Goal: Task Accomplishment & Management: Complete application form

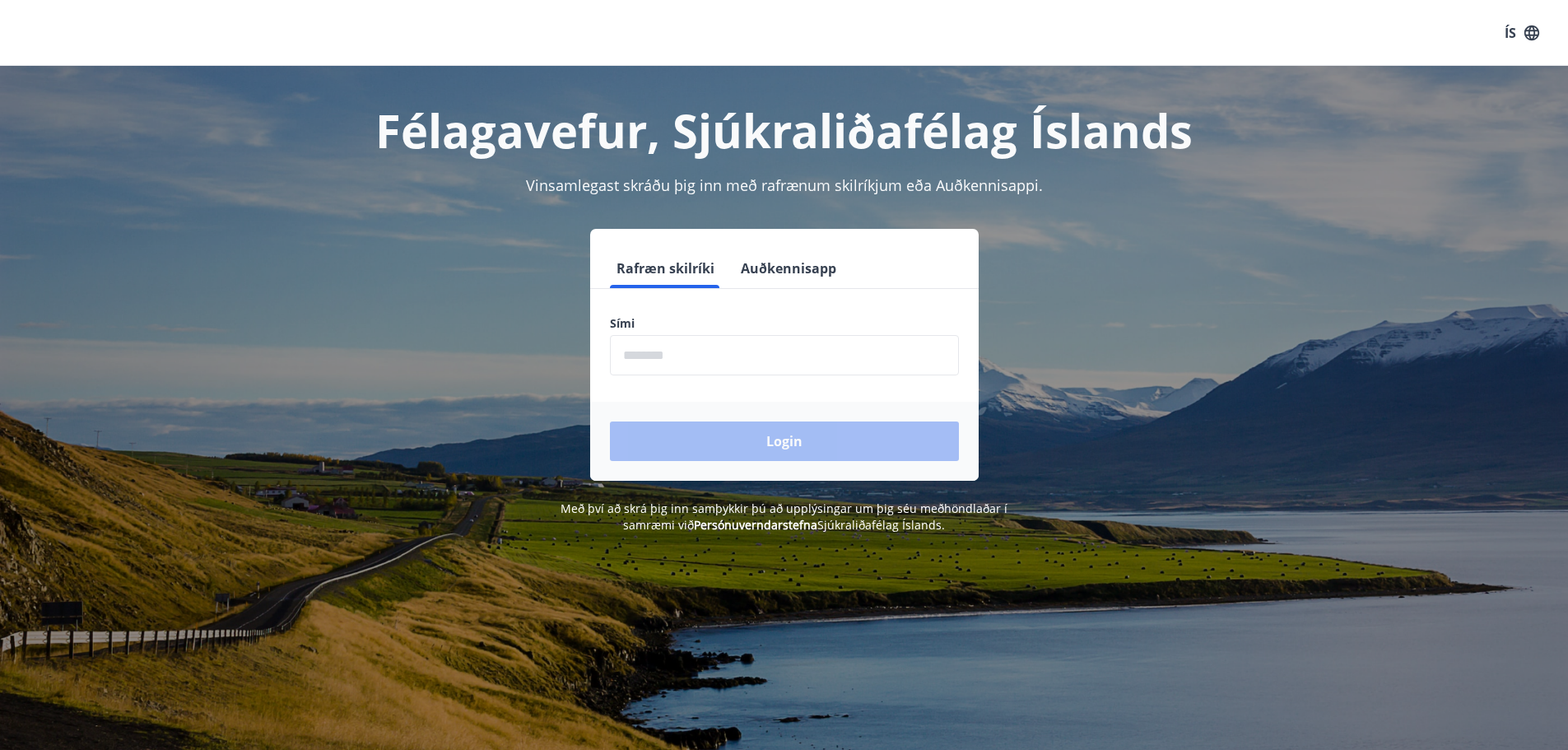
click at [685, 360] on input "phone" at bounding box center [784, 355] width 349 height 41
drag, startPoint x: 628, startPoint y: 352, endPoint x: 624, endPoint y: 328, distance: 24.3
click at [628, 351] on input "phone" at bounding box center [784, 355] width 349 height 41
click at [640, 354] on input "phone" at bounding box center [784, 355] width 349 height 41
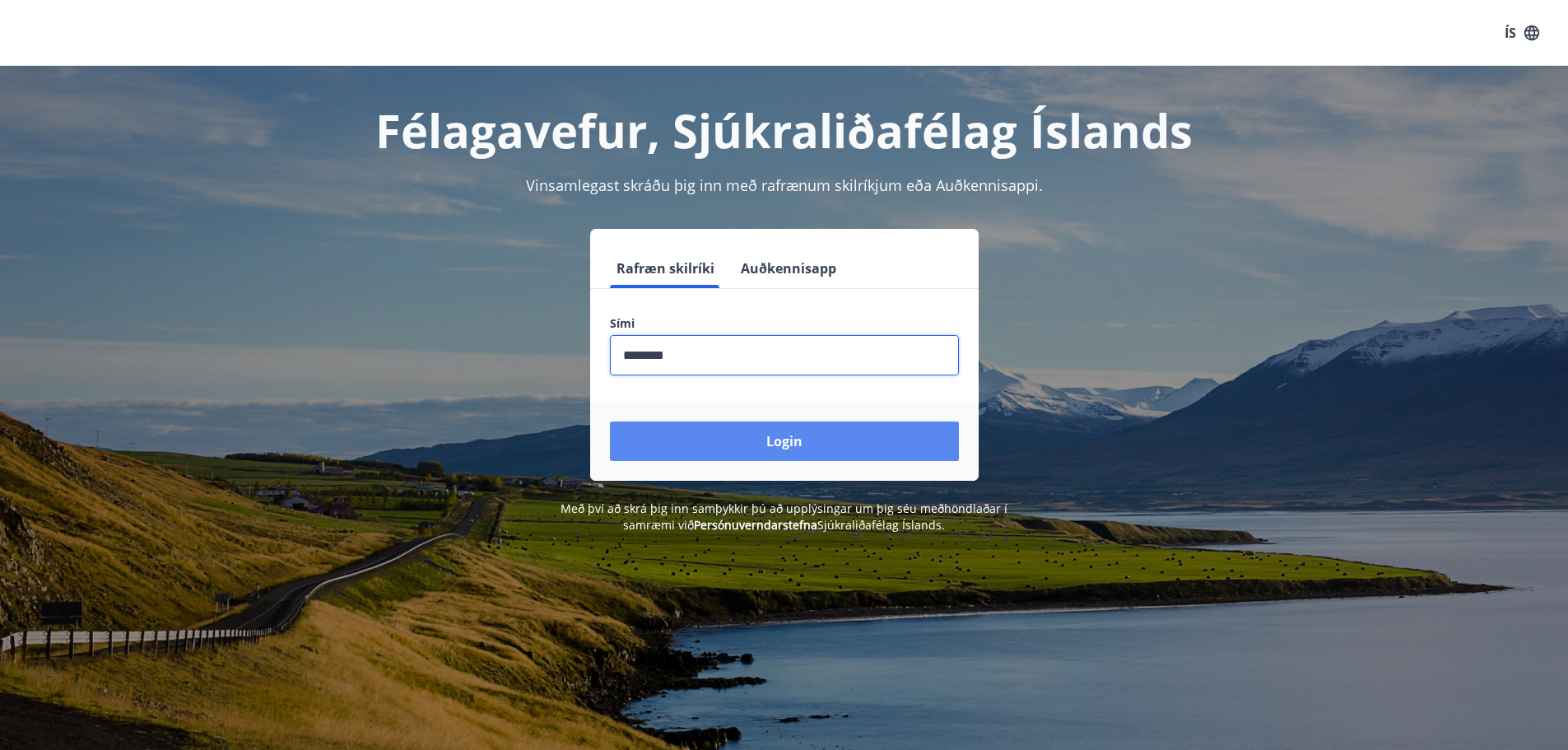
type input "********"
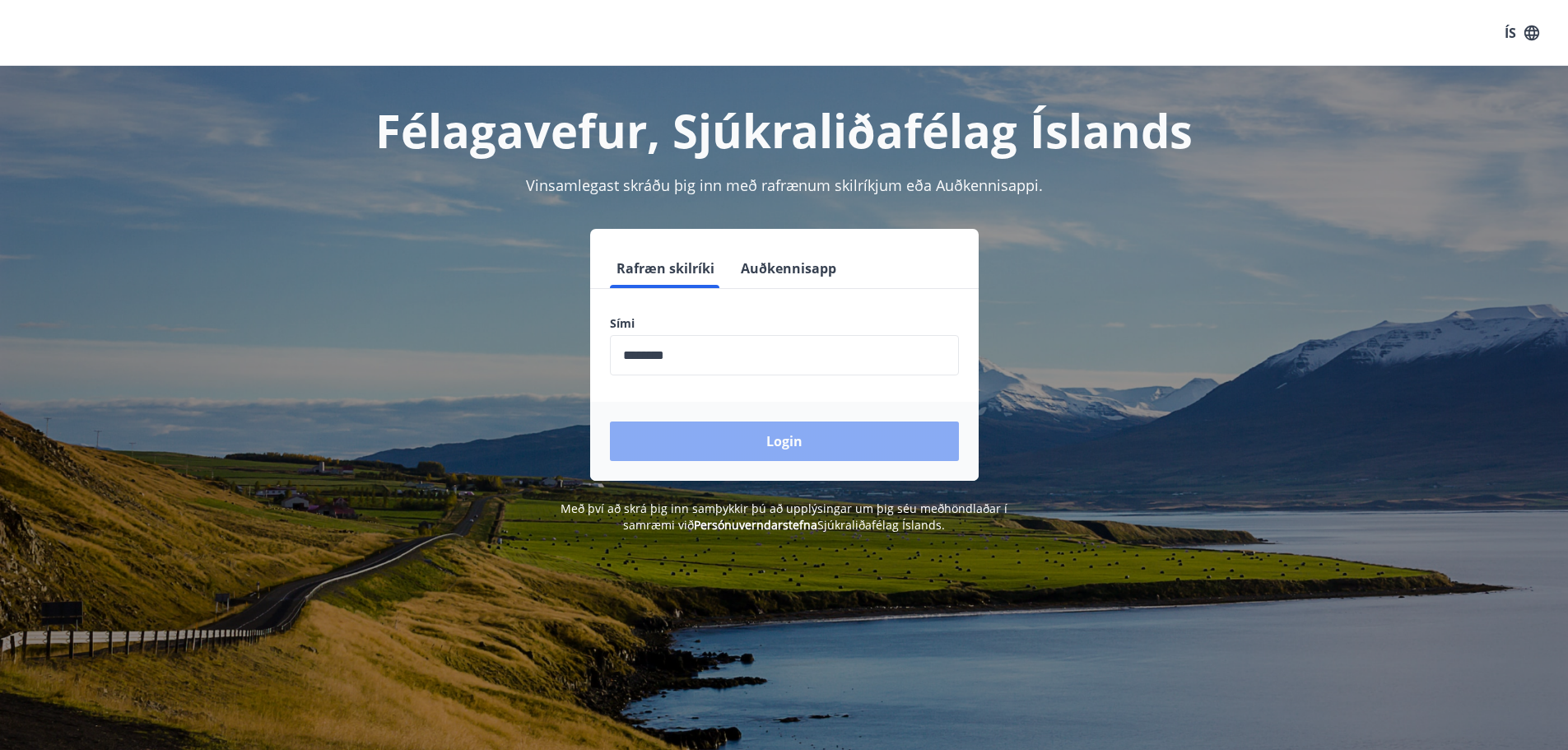
click at [785, 451] on button "Login" at bounding box center [784, 441] width 349 height 40
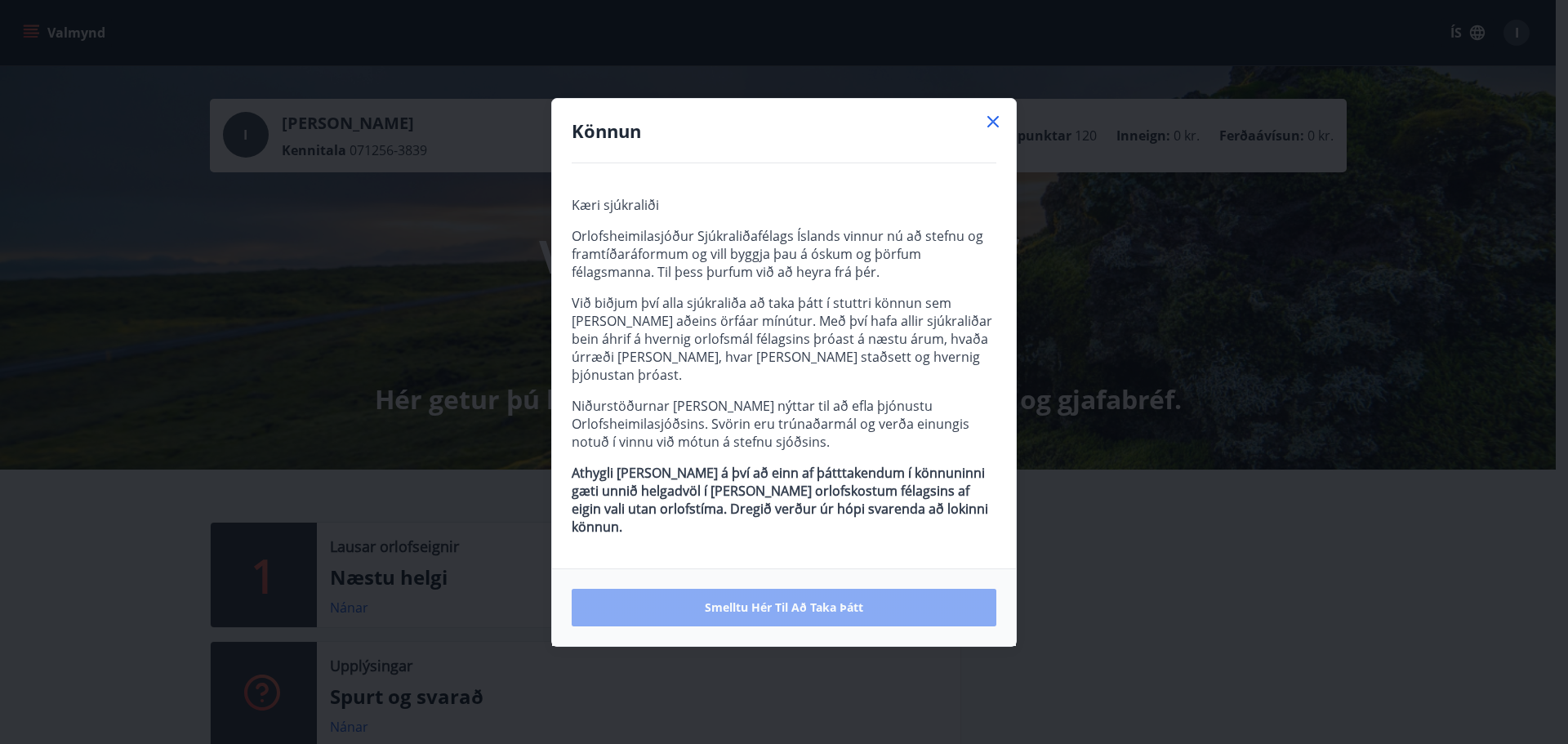
click at [822, 599] on span "Smelltu hér til að taka þátt" at bounding box center [784, 607] width 158 height 16
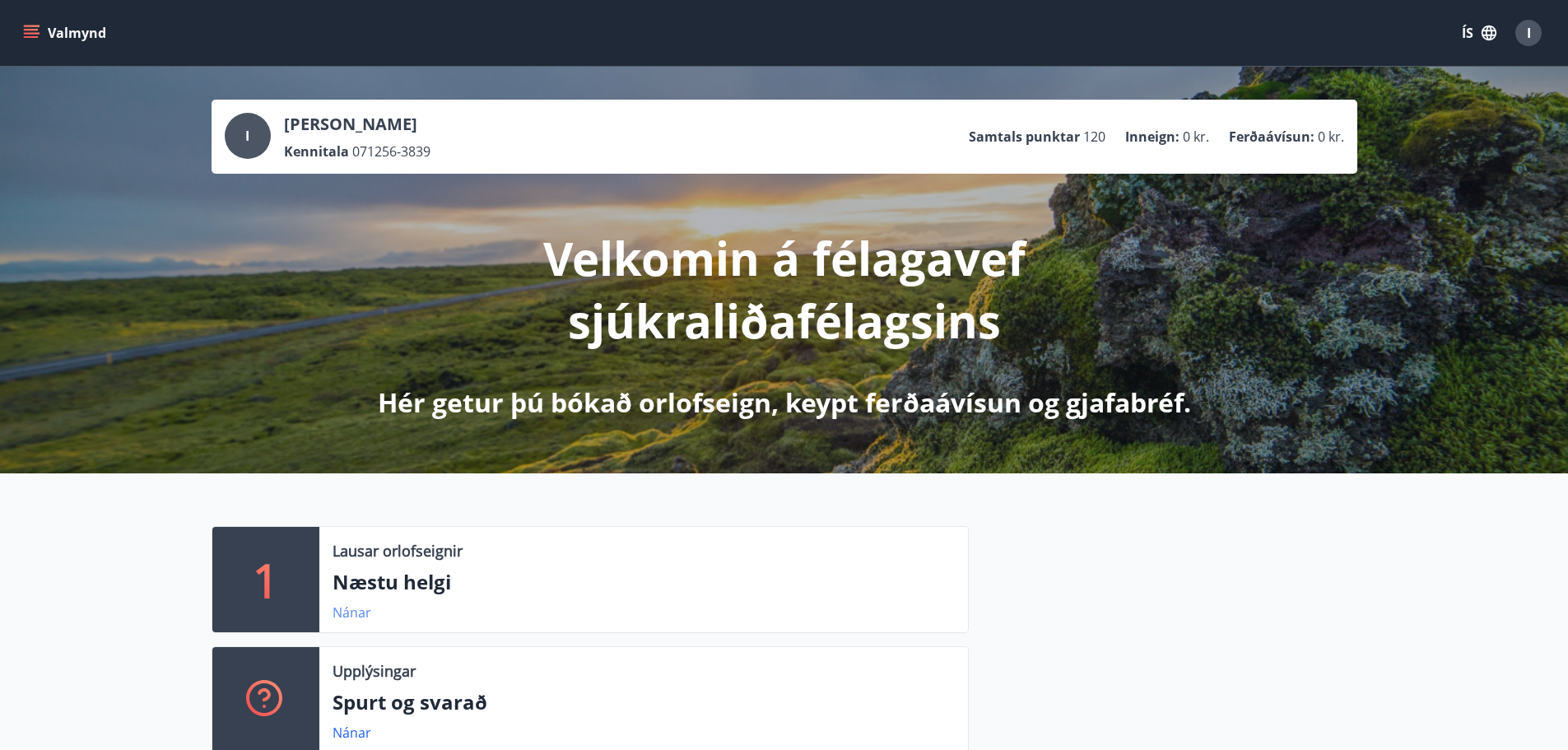
click at [348, 618] on link "Nánar" at bounding box center [352, 612] width 39 height 18
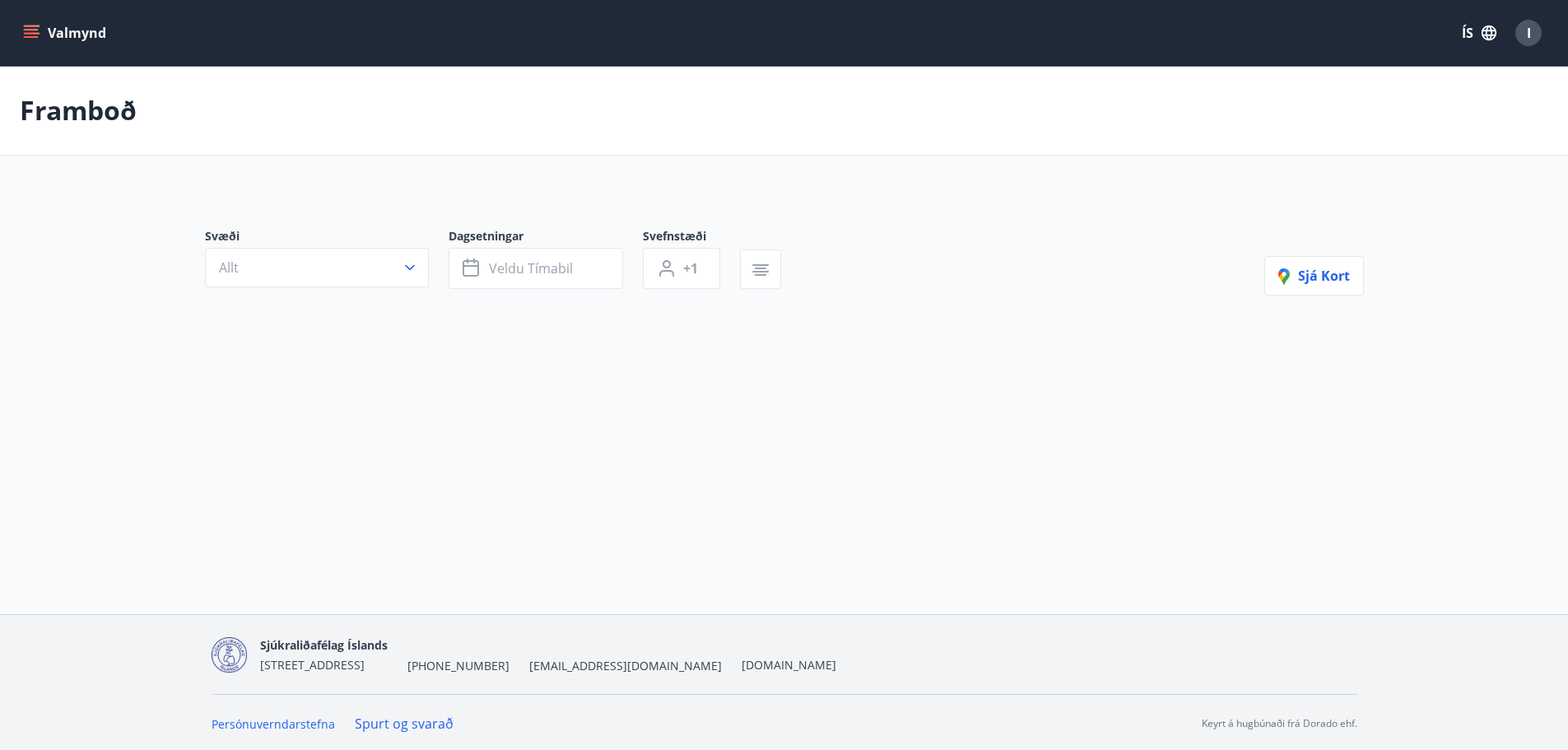
type input "*"
